Goal: Information Seeking & Learning: Learn about a topic

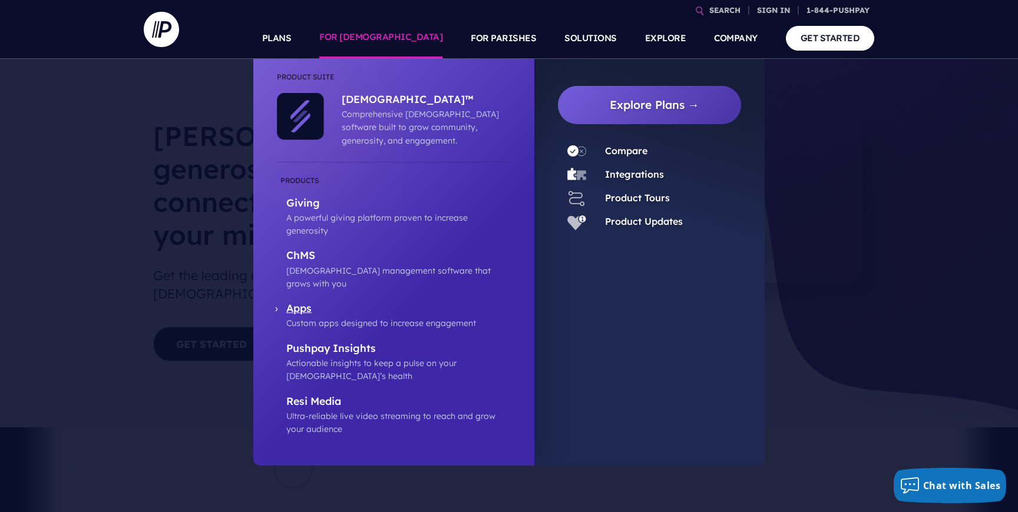
click at [301, 302] on p "Apps" at bounding box center [398, 309] width 224 height 15
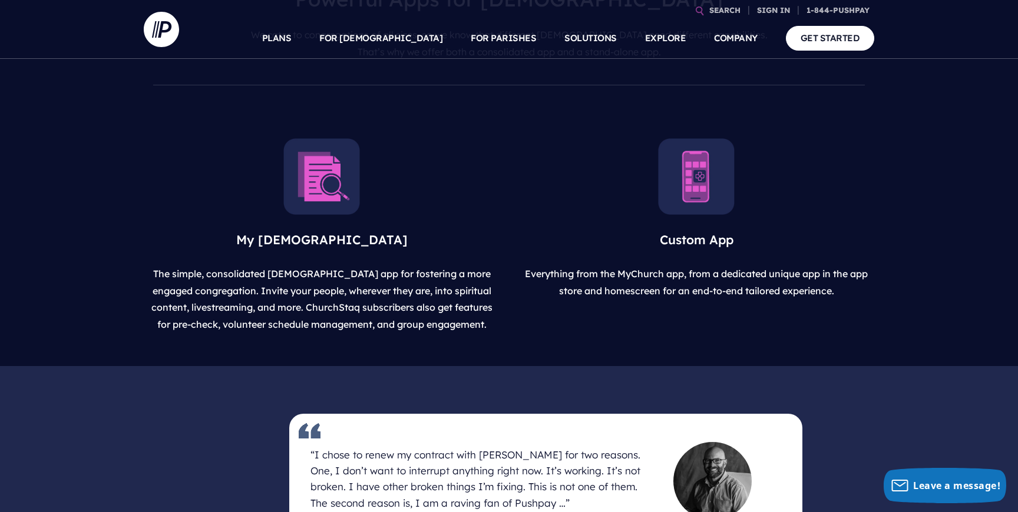
scroll to position [448, 0]
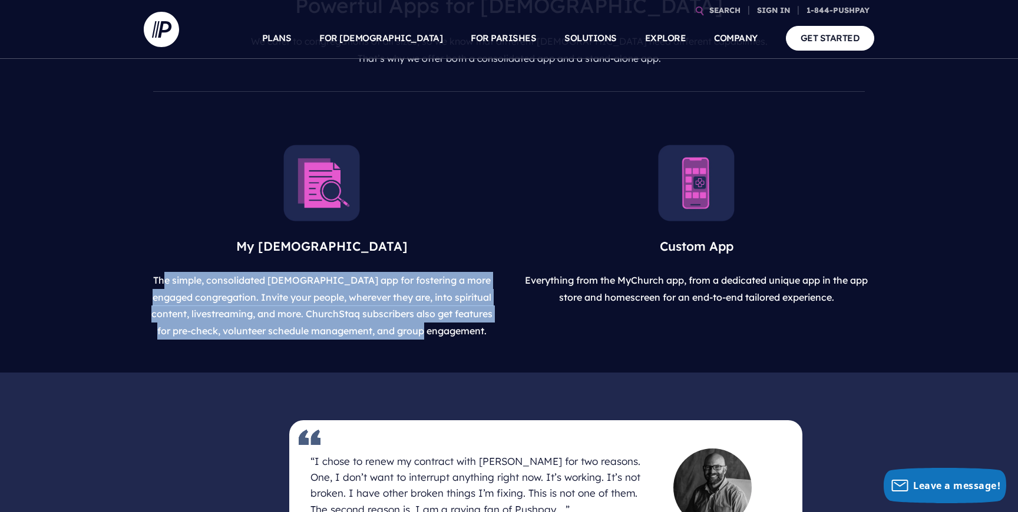
drag, startPoint x: 181, startPoint y: 301, endPoint x: 472, endPoint y: 350, distance: 294.4
click at [472, 344] on p "The simple, consolidated [DEMOGRAPHIC_DATA] app for fostering a more engaged co…" at bounding box center [322, 305] width 356 height 77
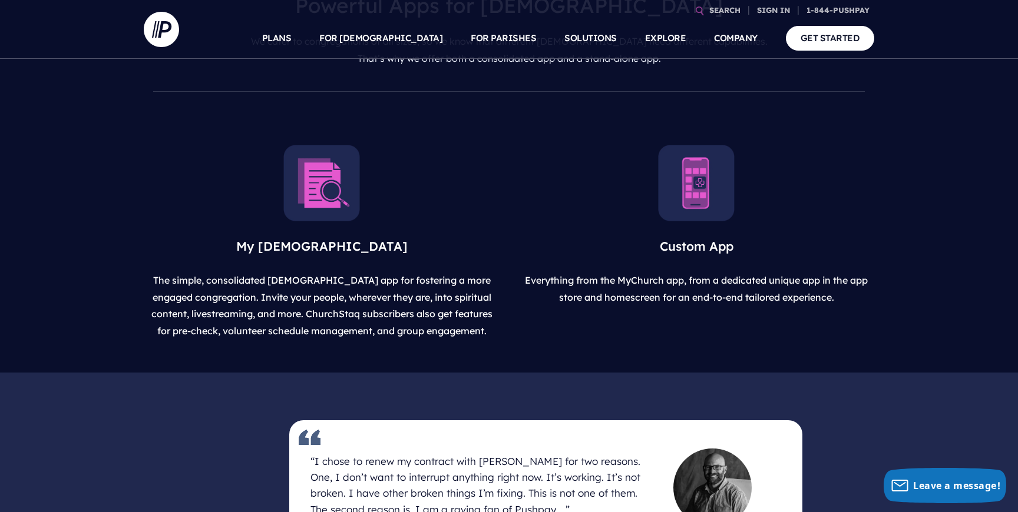
click at [671, 300] on span "Everything from the MyChurch app, from a dedicated unique app in the app store …" at bounding box center [696, 288] width 343 height 29
drag, startPoint x: 840, startPoint y: 319, endPoint x: 523, endPoint y: 294, distance: 317.7
click at [523, 294] on p "Everything from the MyChurch app, from a dedicated unique app in the app store …" at bounding box center [696, 289] width 356 height 44
click at [294, 315] on span "The simple, consolidated [DEMOGRAPHIC_DATA] app for fostering a more engaged co…" at bounding box center [321, 305] width 341 height 62
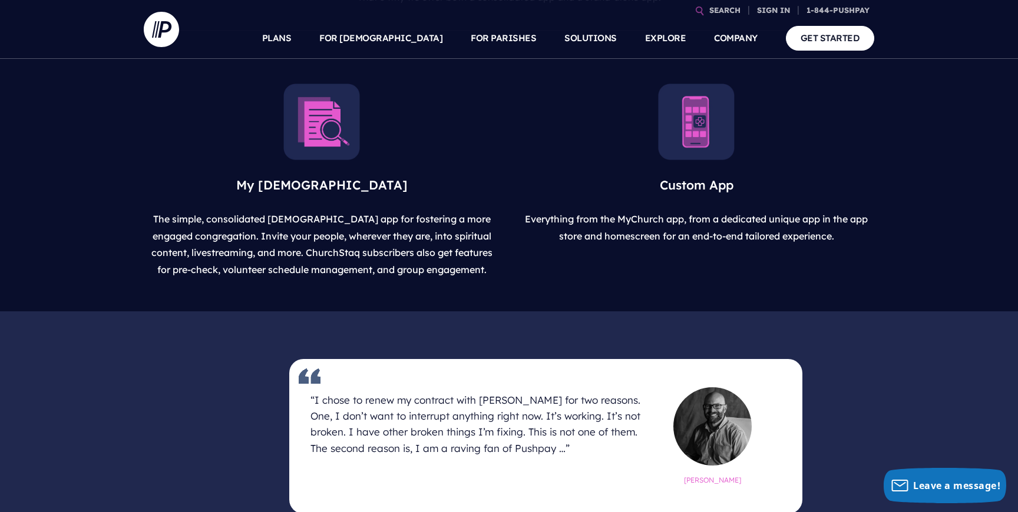
scroll to position [511, 0]
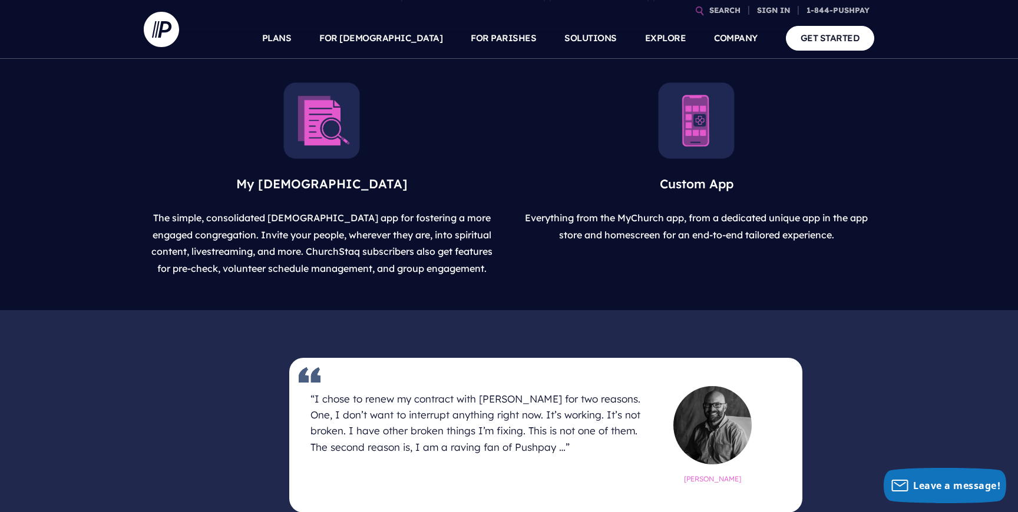
click at [331, 159] on img at bounding box center [321, 120] width 77 height 77
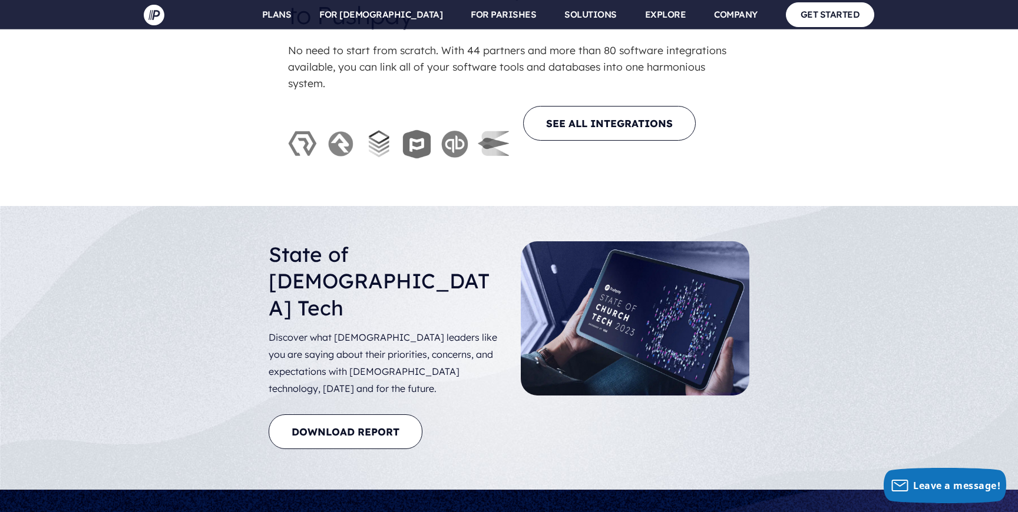
scroll to position [2975, 0]
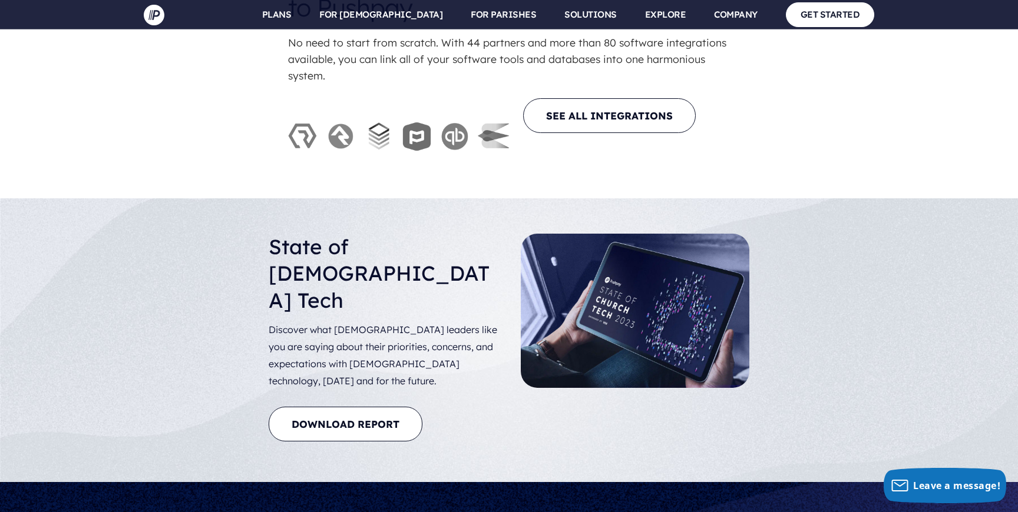
click at [220, 170] on div "80+ INTEGRATIONS Products You Already Use Connect to Pushpay No need to start f…" at bounding box center [509, 50] width 1018 height 296
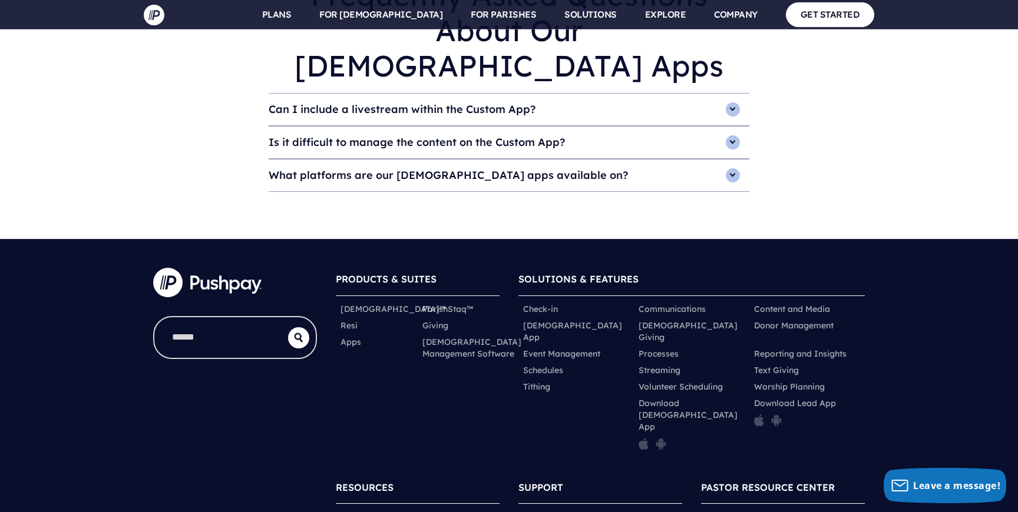
scroll to position [3676, 0]
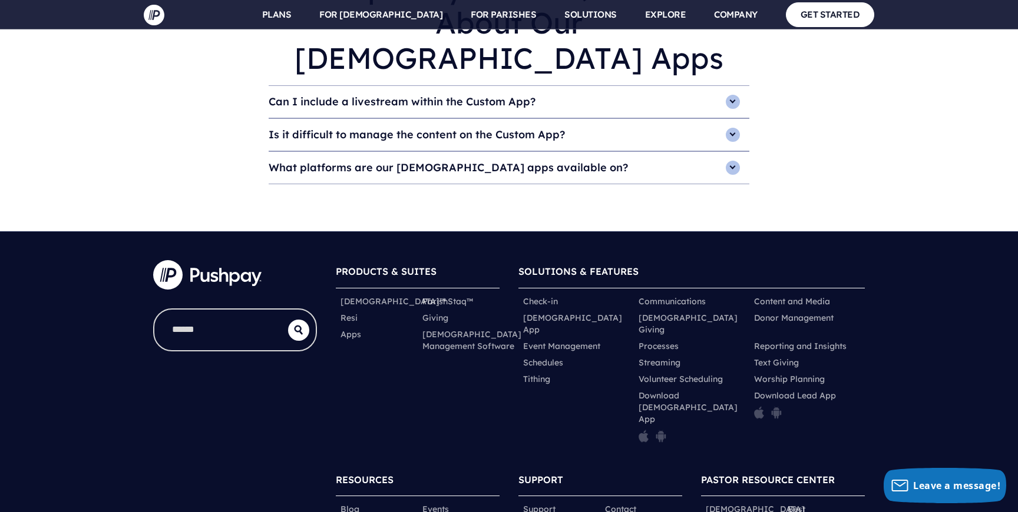
click at [1002, 232] on div "PRODUCTS & SUITES ChurchStaq™ ParishStaq™ Resi" at bounding box center [509, 451] width 1018 height 439
